Goal: Task Accomplishment & Management: Use online tool/utility

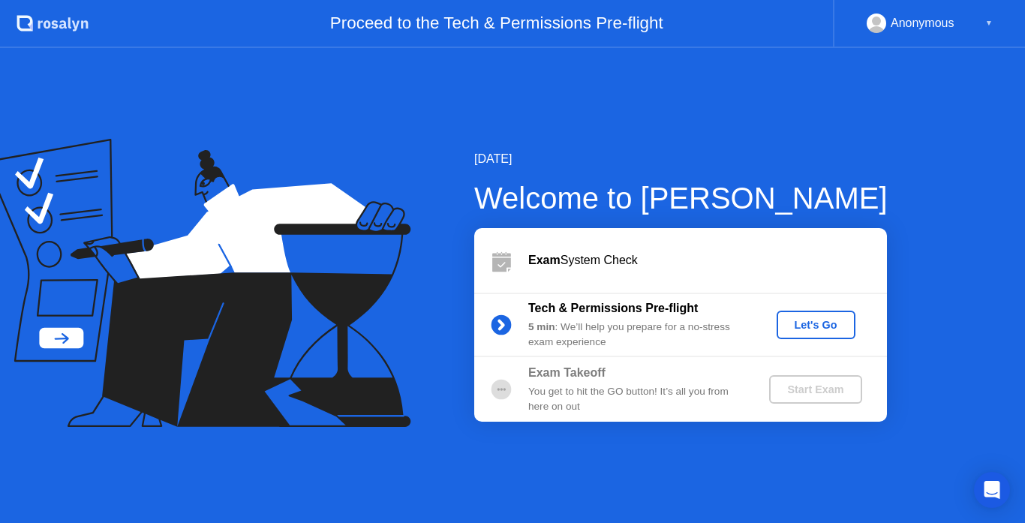
click at [817, 327] on div "Let's Go" at bounding box center [816, 325] width 67 height 12
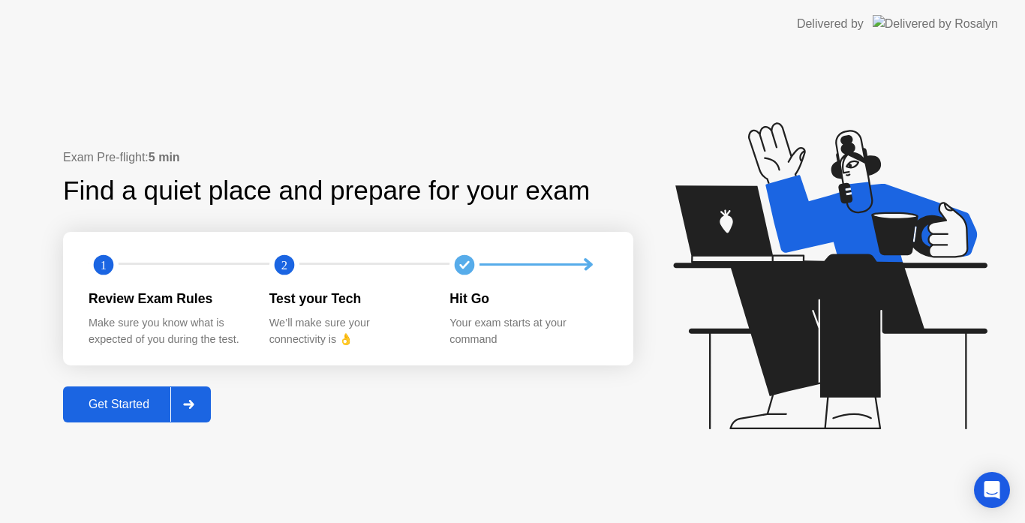
click at [154, 401] on div "Get Started" at bounding box center [119, 405] width 103 height 14
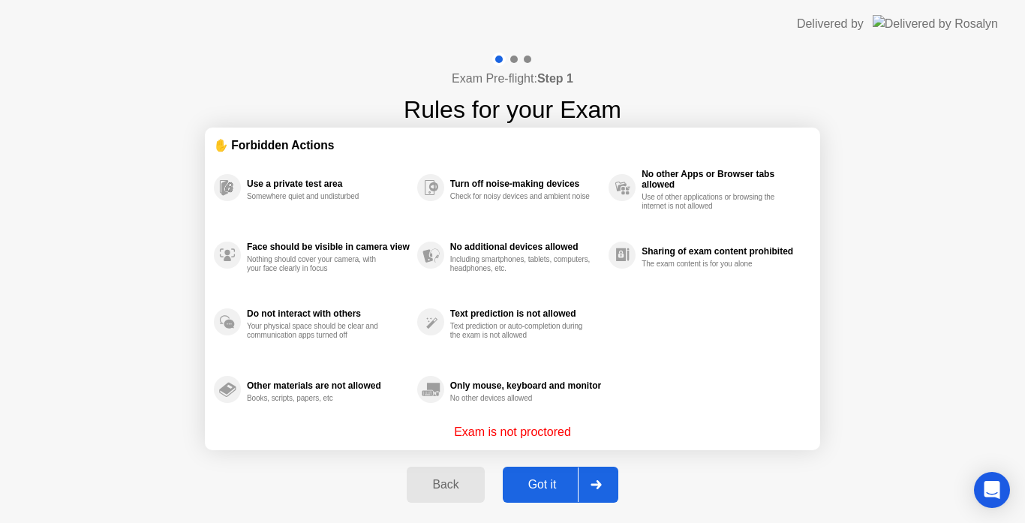
click at [546, 483] on div "Got it" at bounding box center [542, 485] width 71 height 14
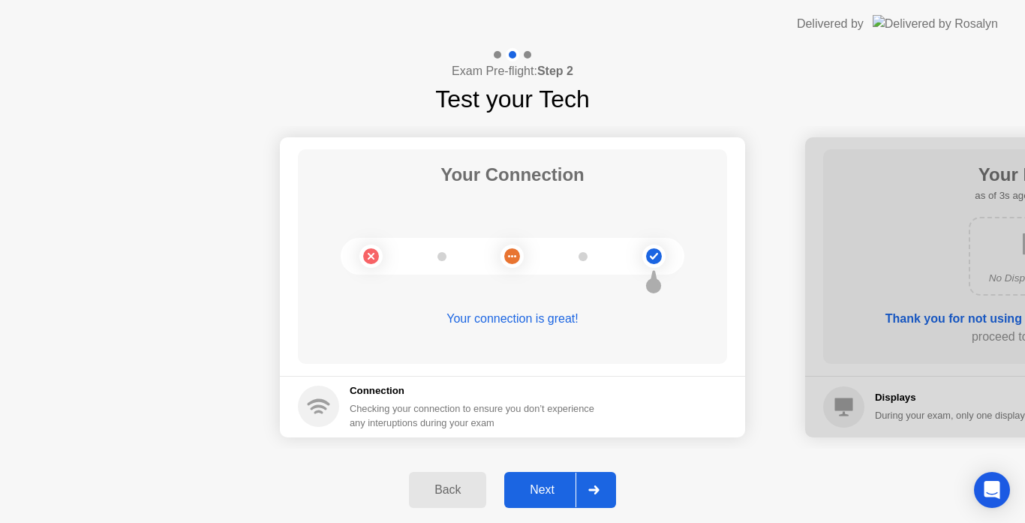
click at [449, 490] on div "Back" at bounding box center [447, 490] width 68 height 14
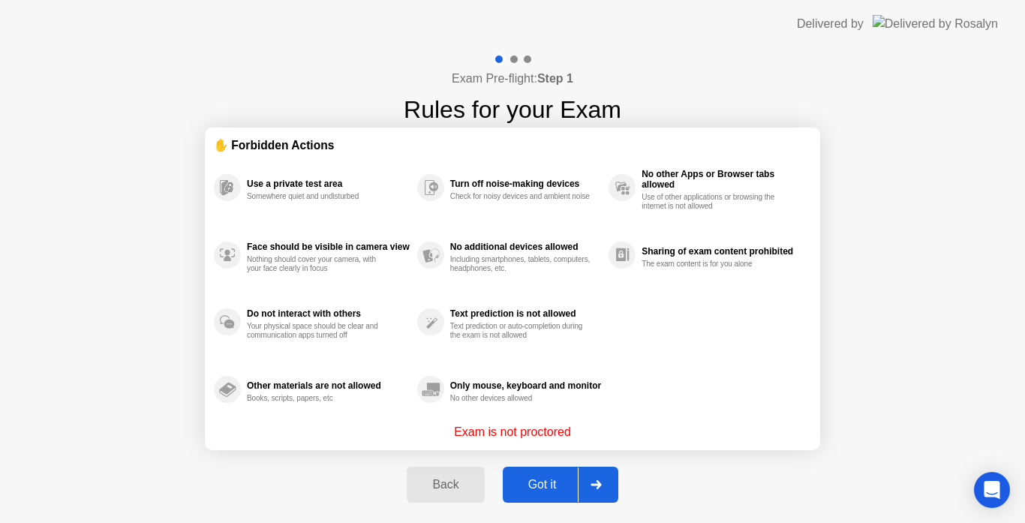
click at [526, 427] on p "Exam is not proctored" at bounding box center [512, 432] width 117 height 18
drag, startPoint x: 577, startPoint y: 431, endPoint x: 411, endPoint y: 453, distance: 167.3
click at [411, 453] on div "Exam Pre-flight: Step 1 Rules for your Exam ✋ Forbidden Actions Use a private t…" at bounding box center [512, 286] width 1025 height 476
click at [546, 488] on div "Got it" at bounding box center [542, 485] width 71 height 14
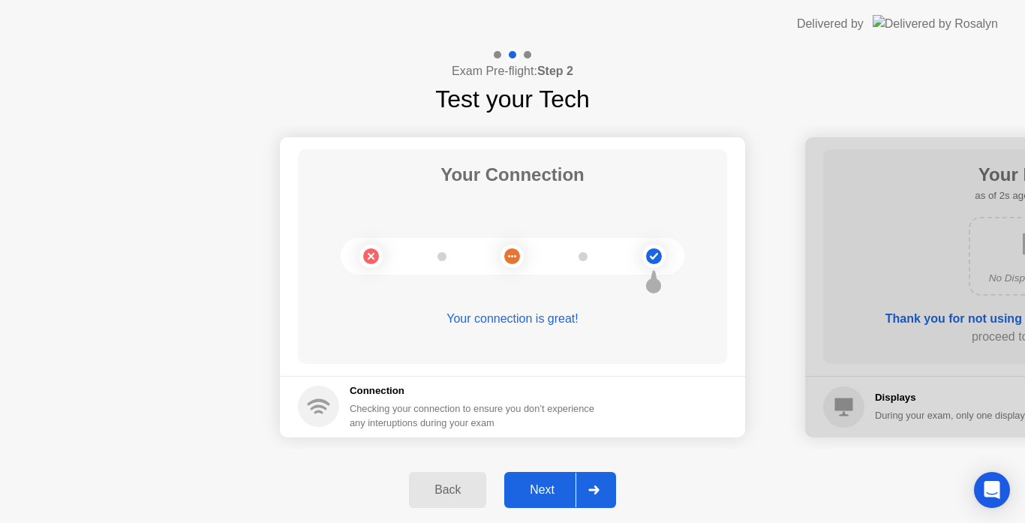
click at [546, 488] on div "Next" at bounding box center [542, 490] width 67 height 14
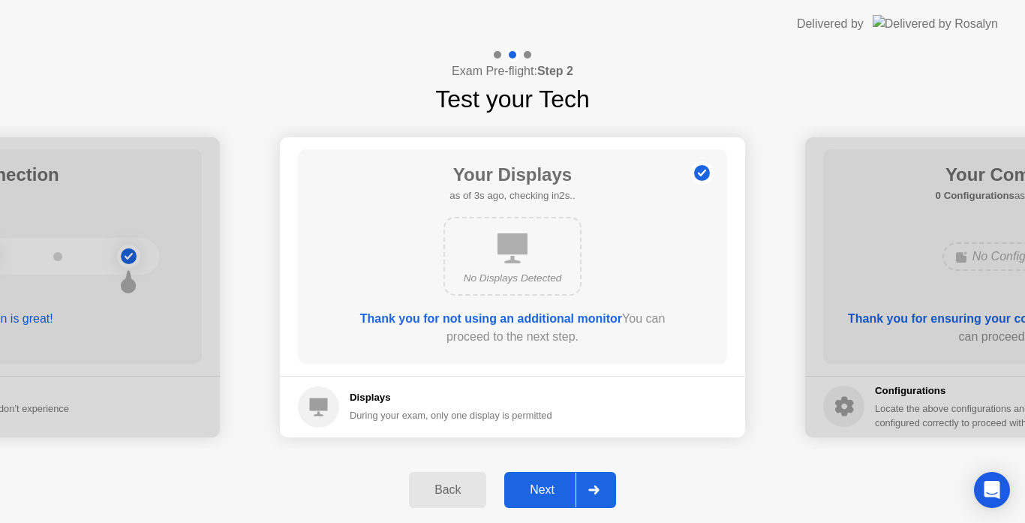
click at [546, 488] on div "Next" at bounding box center [542, 490] width 67 height 14
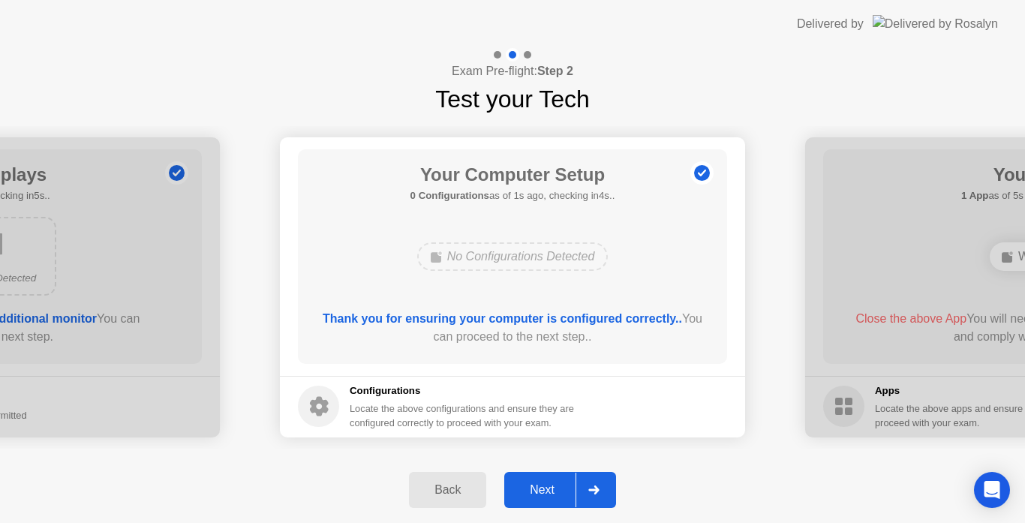
click at [546, 488] on div "Next" at bounding box center [542, 490] width 67 height 14
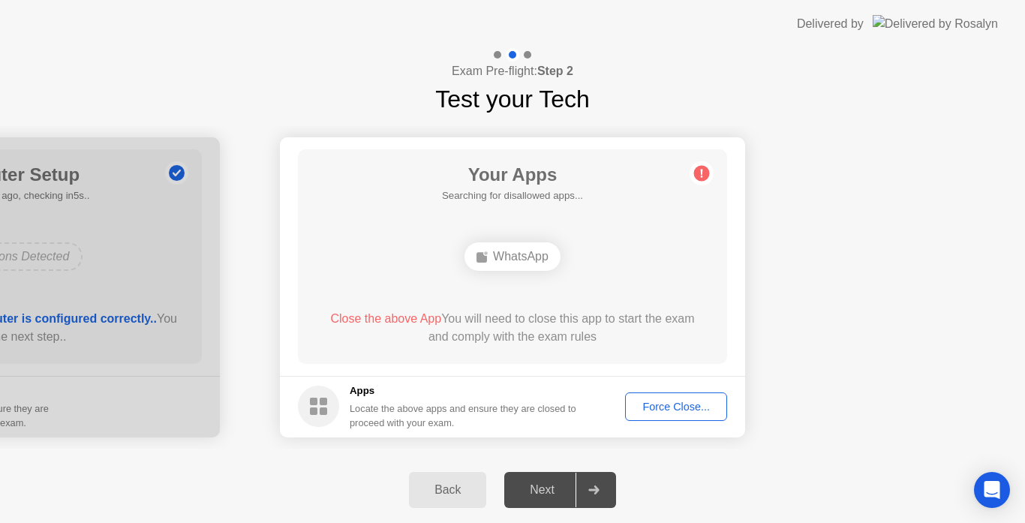
click at [672, 407] on div "Force Close..." at bounding box center [676, 407] width 92 height 12
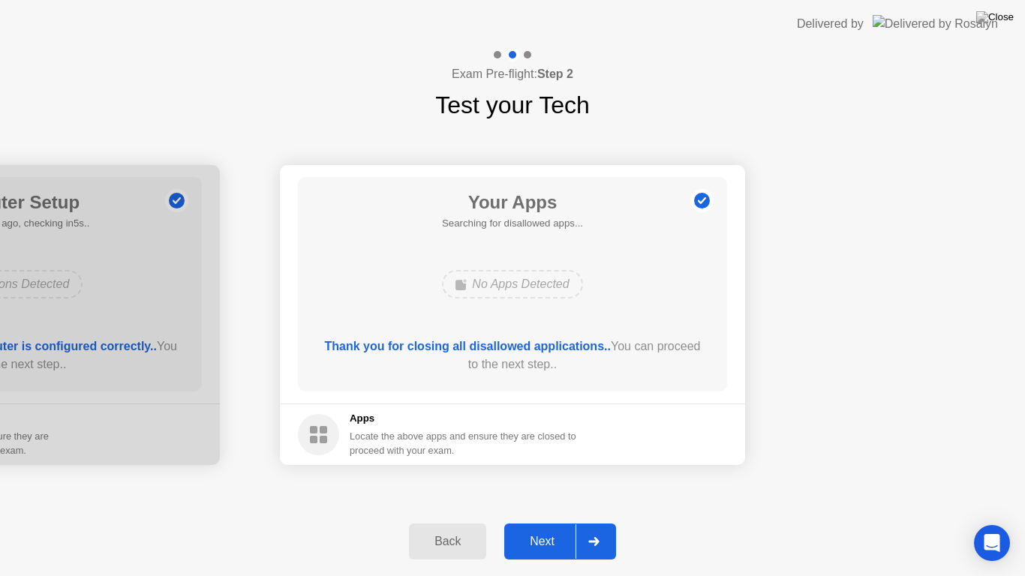
click at [549, 522] on div "Next" at bounding box center [542, 542] width 67 height 14
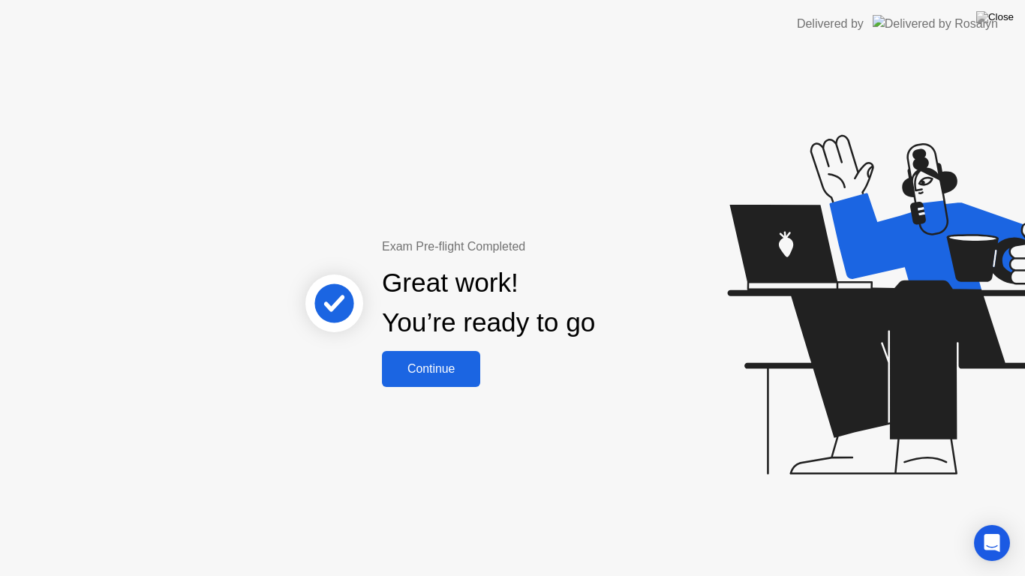
click at [439, 380] on button "Continue" at bounding box center [431, 369] width 98 height 36
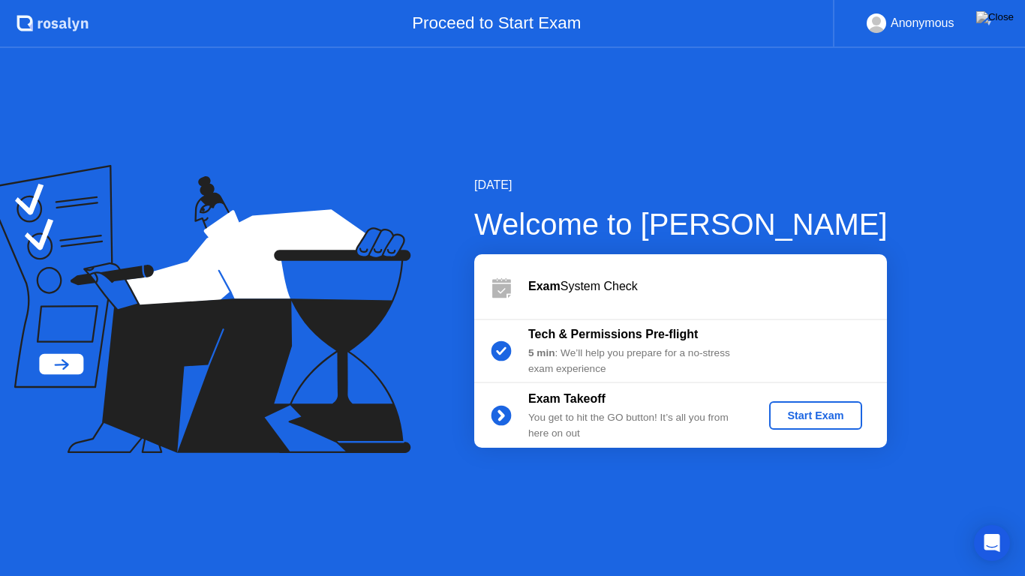
click at [500, 413] on icon at bounding box center [501, 416] width 4 height 8
click at [791, 416] on div "Start Exam" at bounding box center [815, 416] width 80 height 12
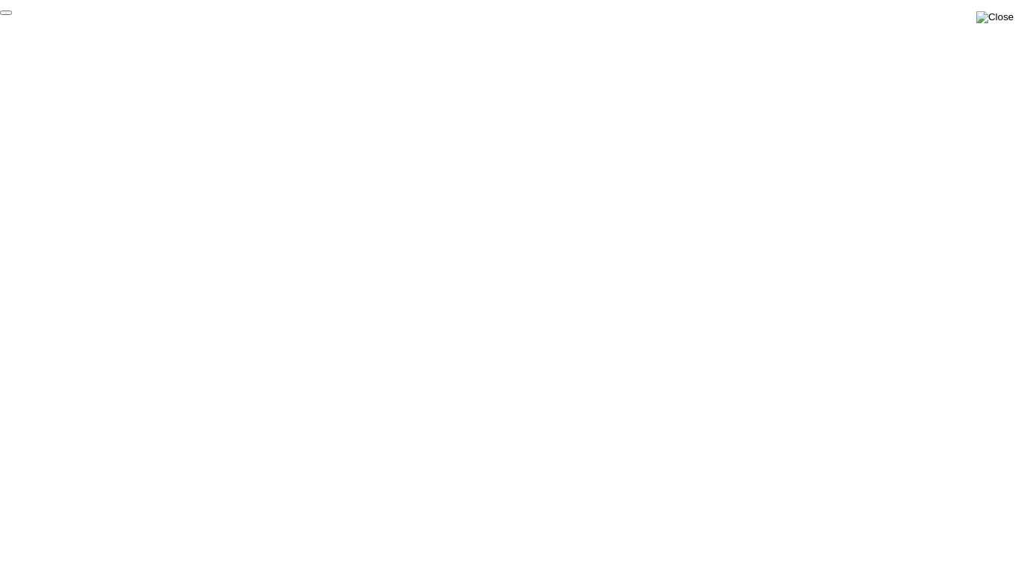
click at [1001, 16] on img at bounding box center [995, 17] width 38 height 12
click at [927, 522] on div "End Proctoring Session" at bounding box center [902, 534] width 167 height 14
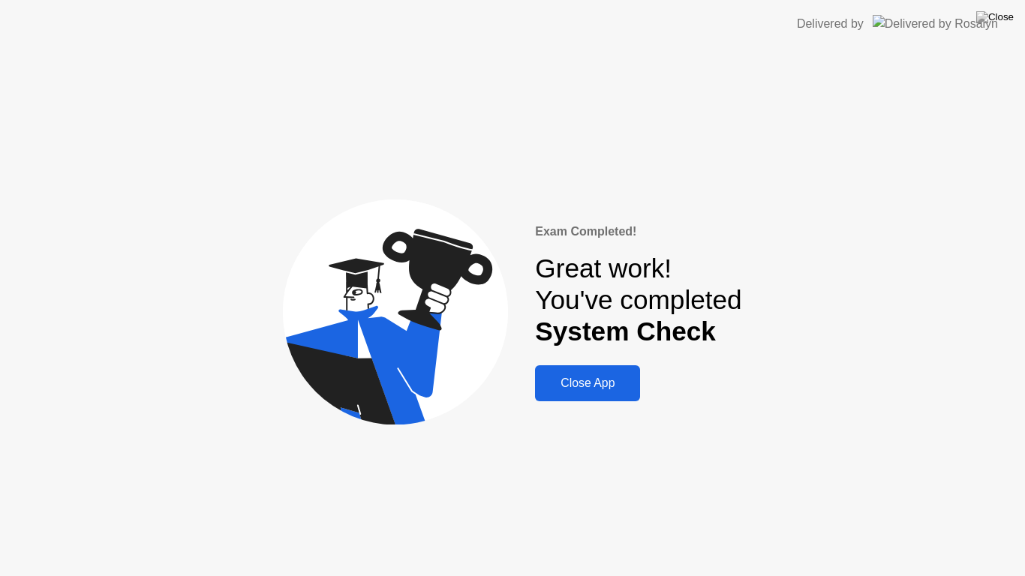
click at [599, 377] on div "Close App" at bounding box center [588, 384] width 96 height 14
